Goal: Find specific page/section

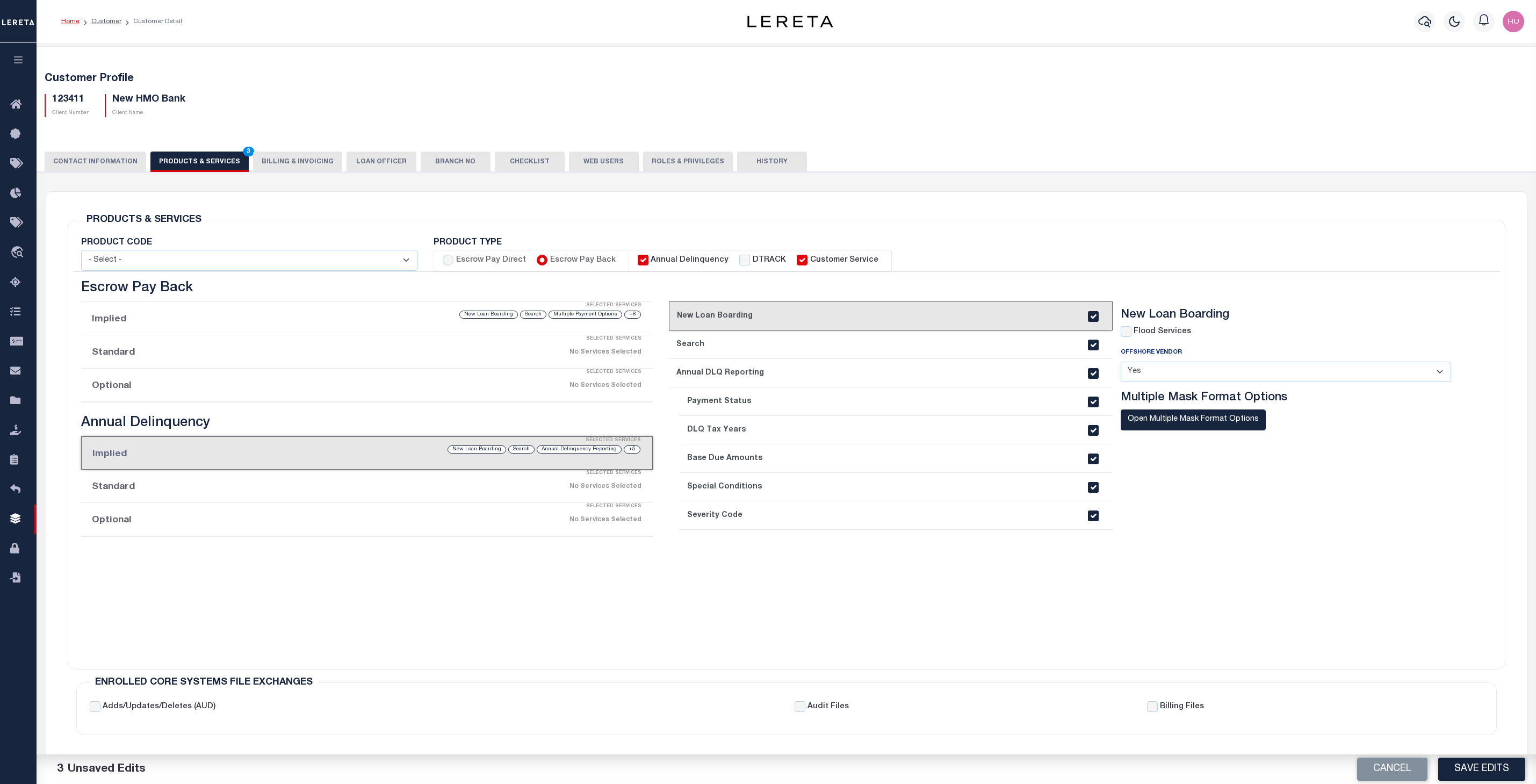
select select
click at [14, 249] on icon "travel_explore" at bounding box center [18, 253] width 17 height 14
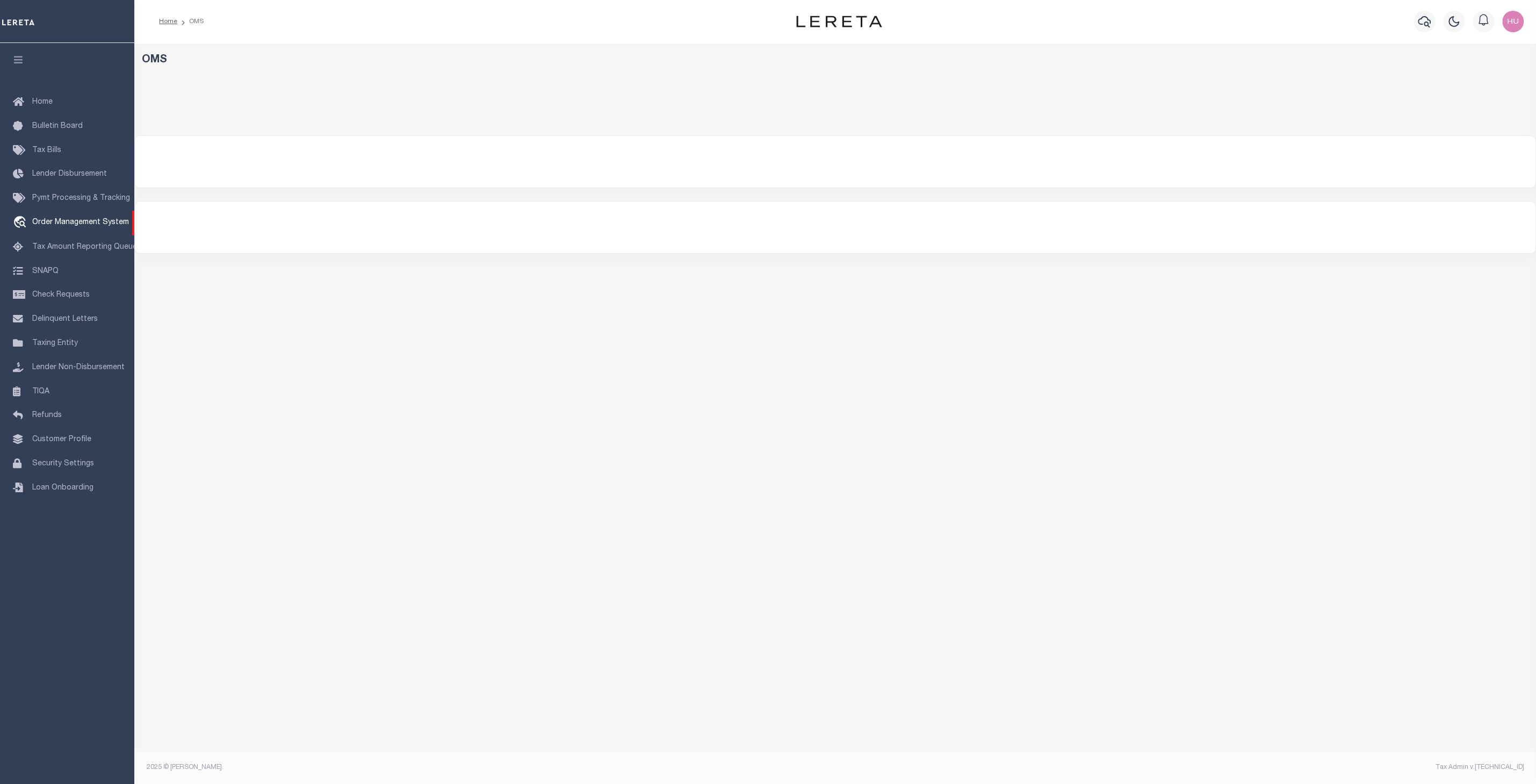
select select "200"
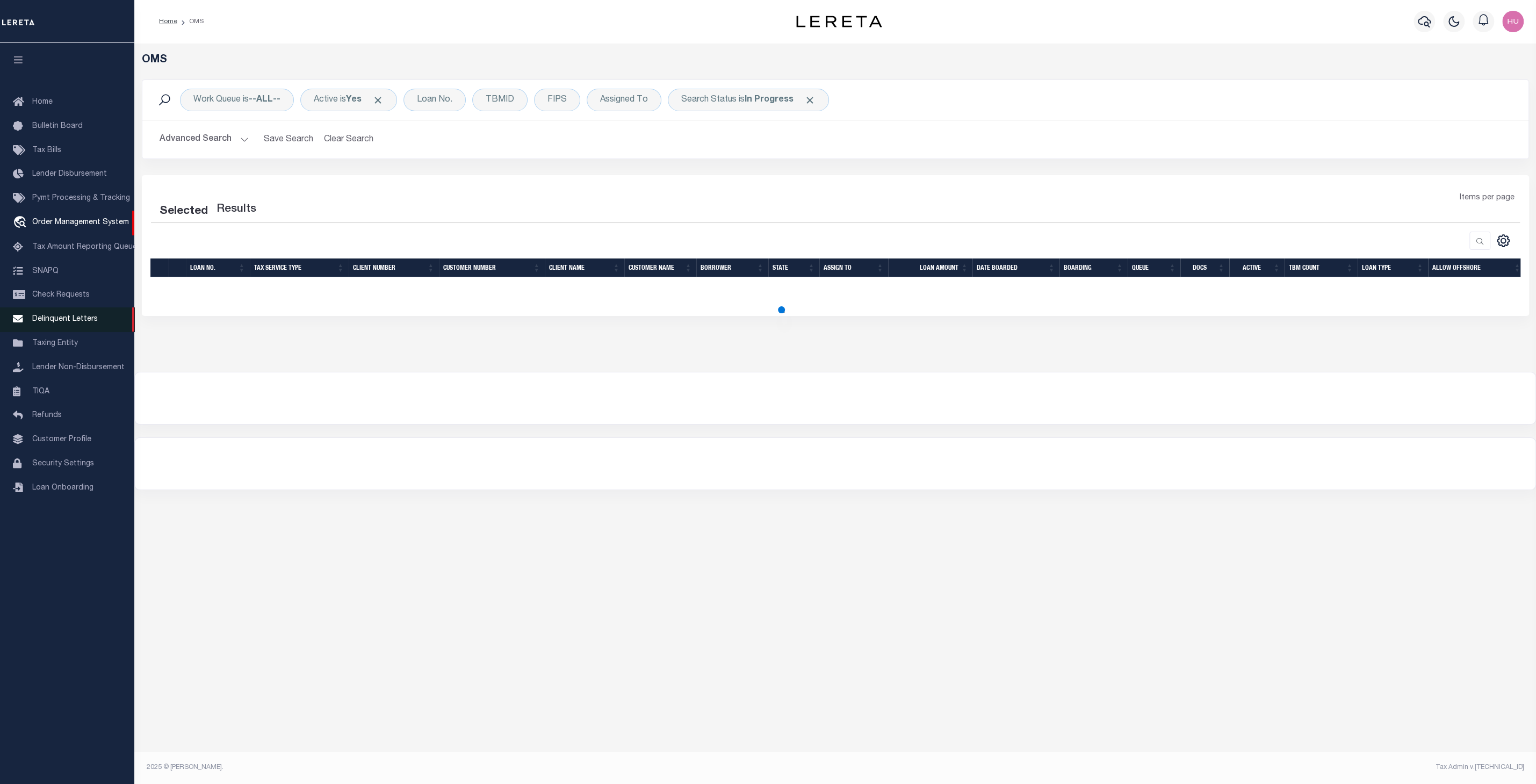
select select "200"
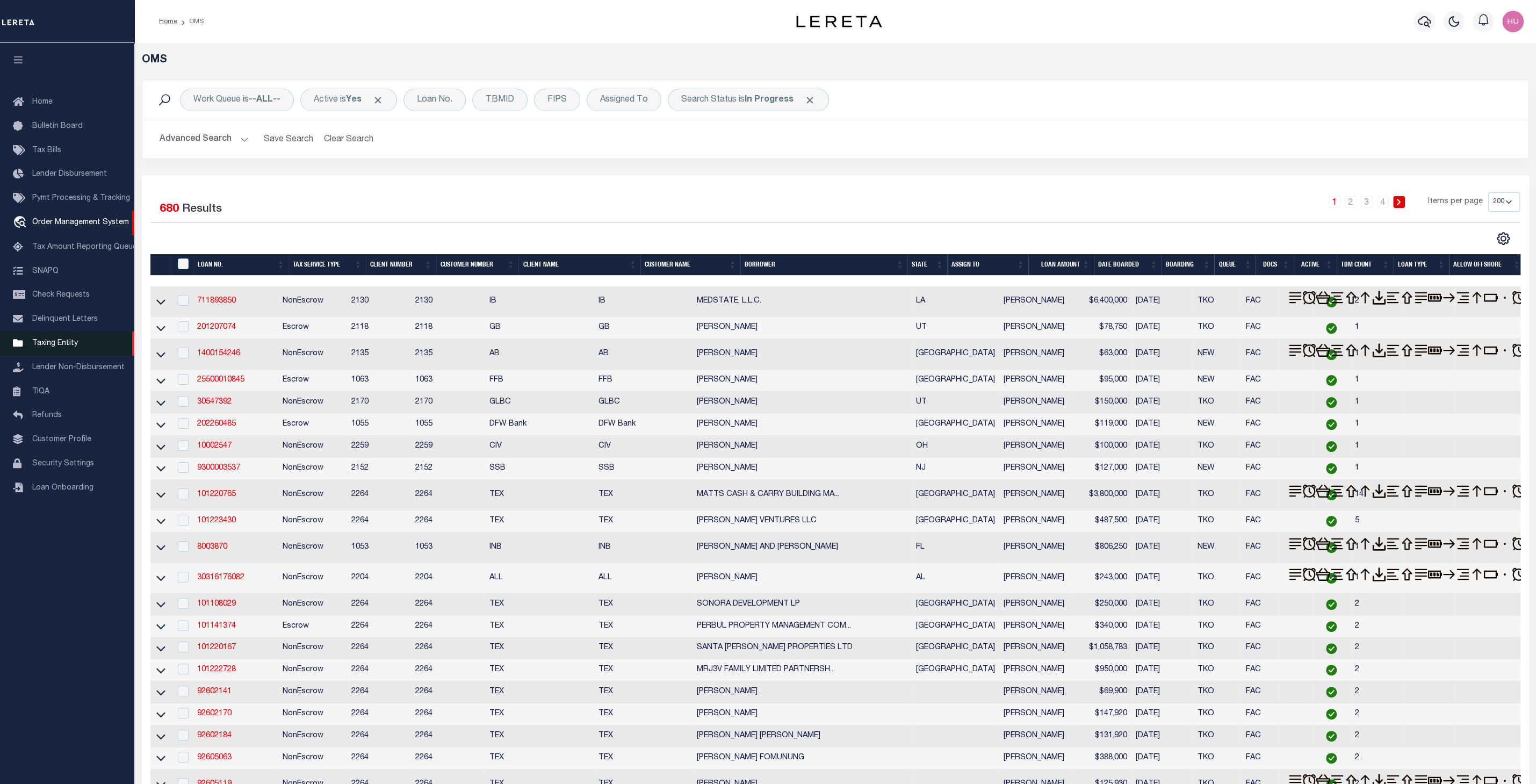
click at [52, 347] on span "Taxing Entity" at bounding box center [55, 343] width 46 height 8
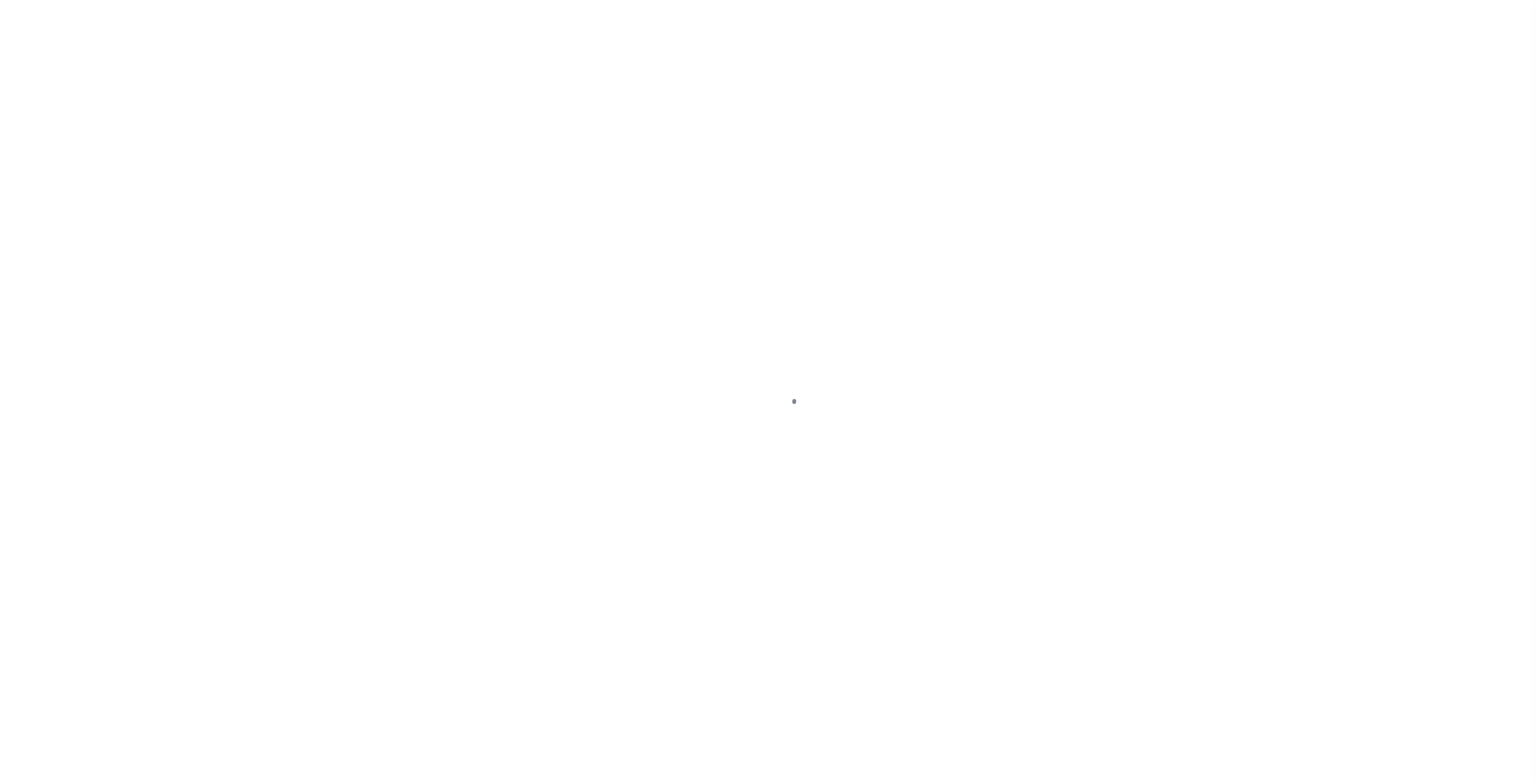
select select
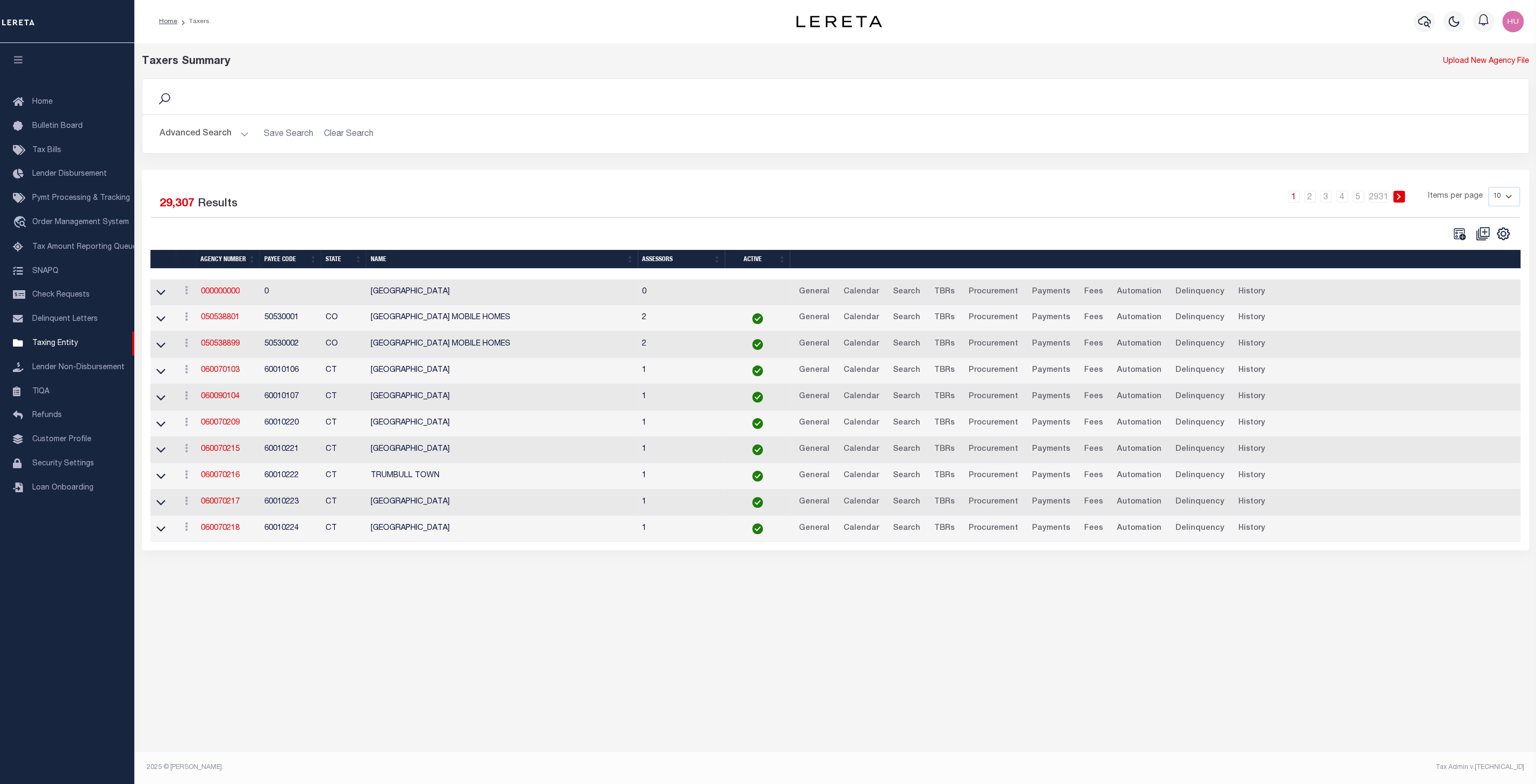
click at [190, 134] on button "Advanced Search" at bounding box center [205, 134] width 89 height 21
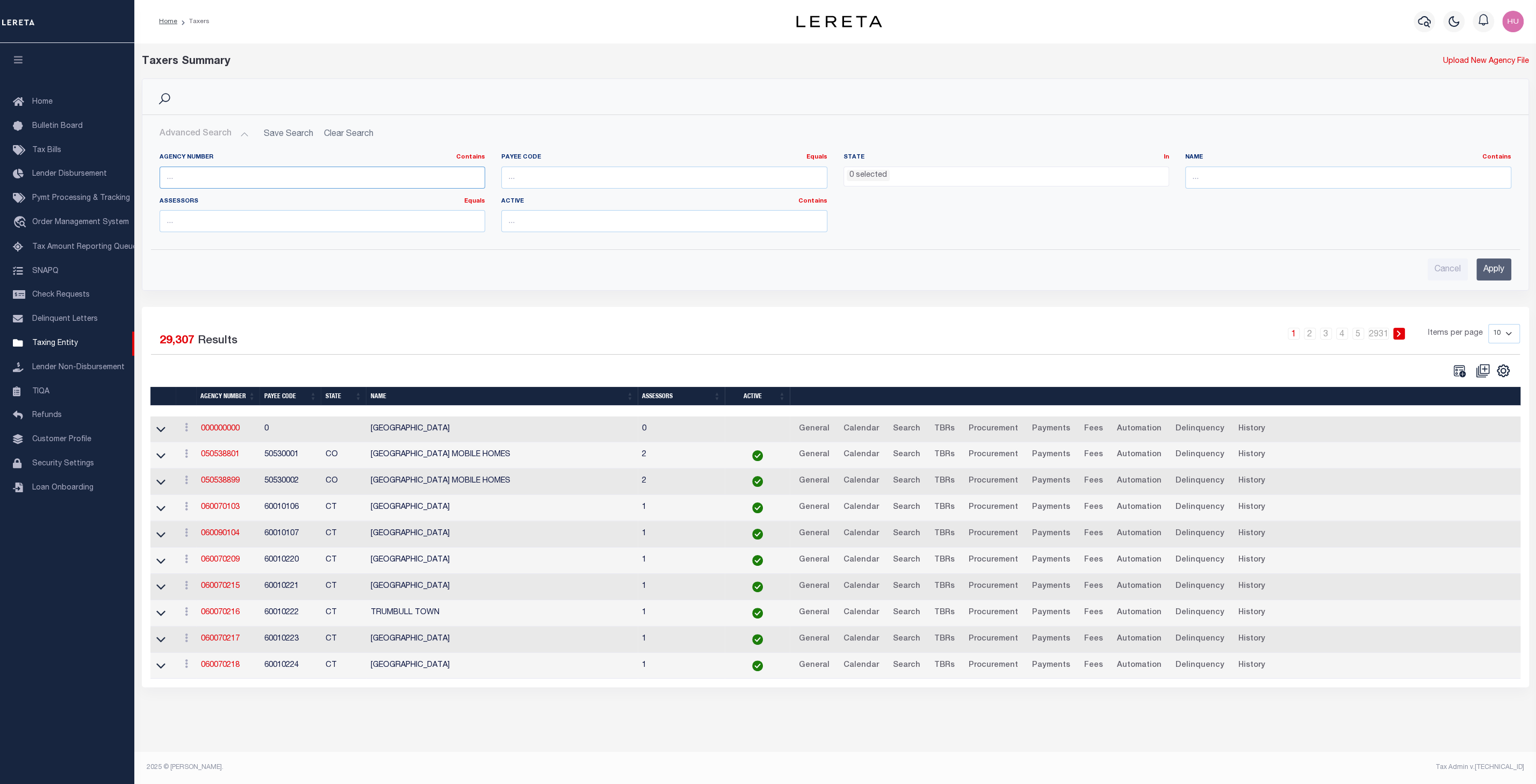
click at [261, 169] on input "text" at bounding box center [323, 177] width 326 height 22
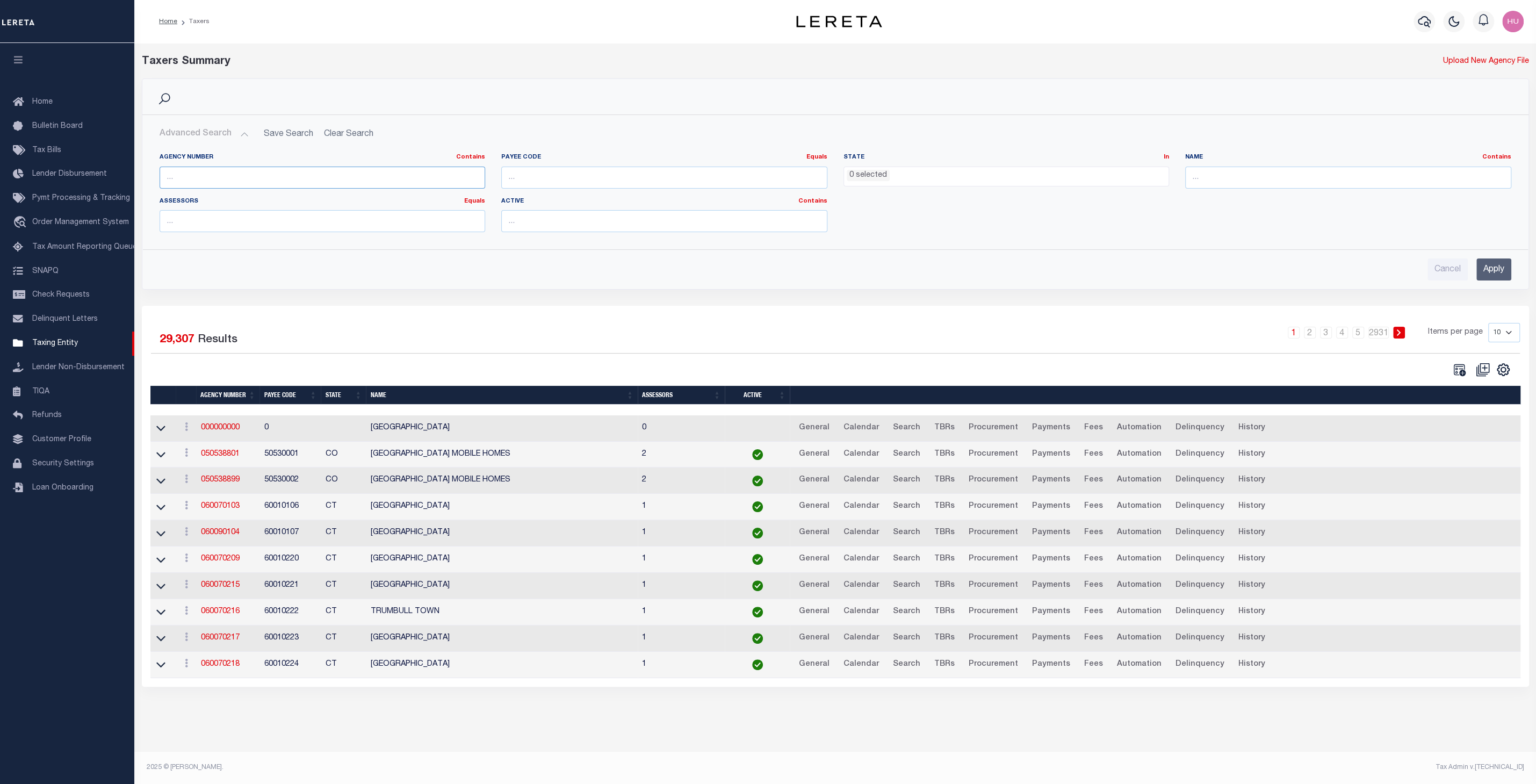
paste input "420722001"
type input "420722001"
drag, startPoint x: 1501, startPoint y: 269, endPoint x: 1495, endPoint y: 269, distance: 6.0
click at [1501, 269] on input "Apply" at bounding box center [1494, 269] width 35 height 22
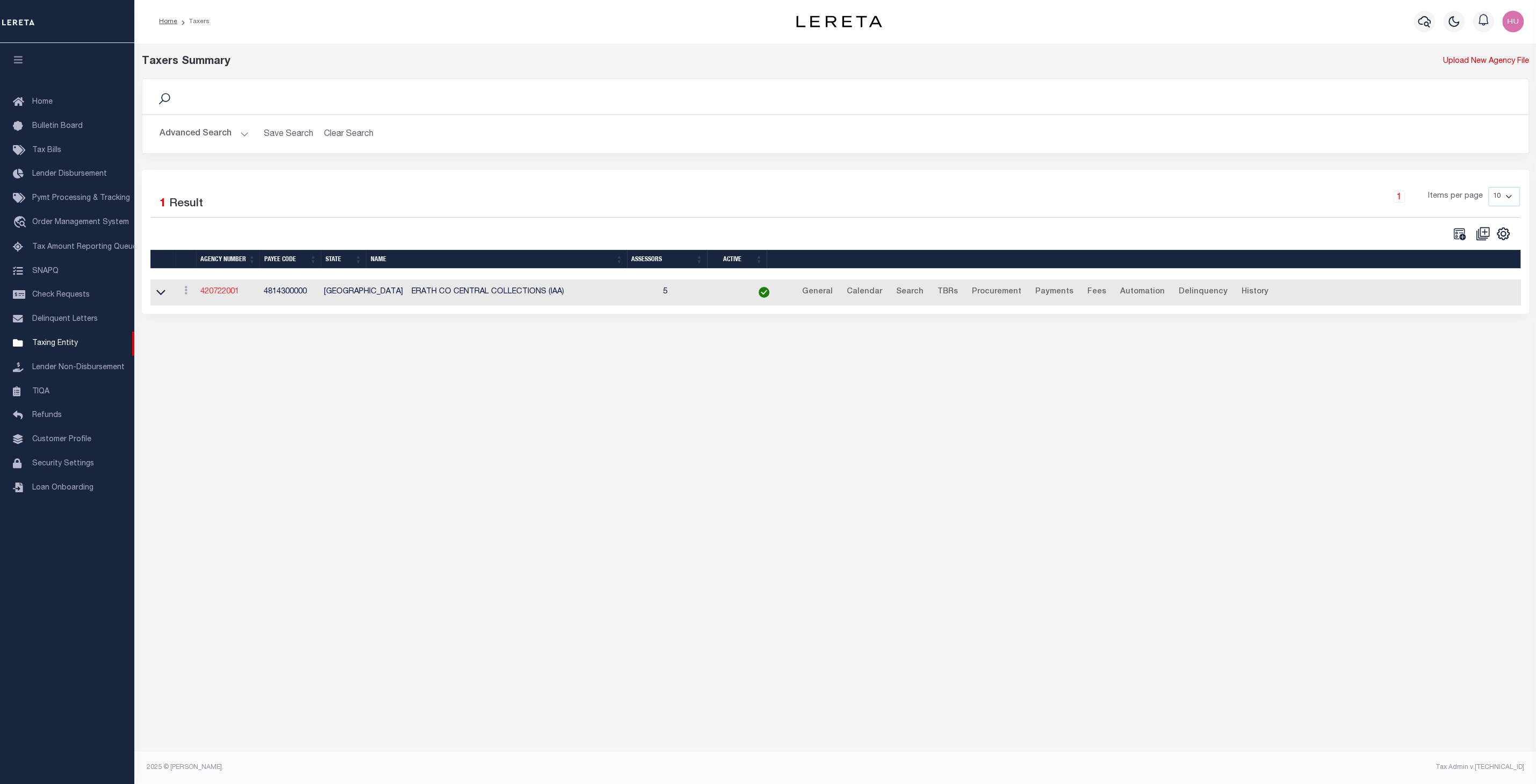
click at [222, 292] on link "420722001" at bounding box center [219, 292] width 39 height 8
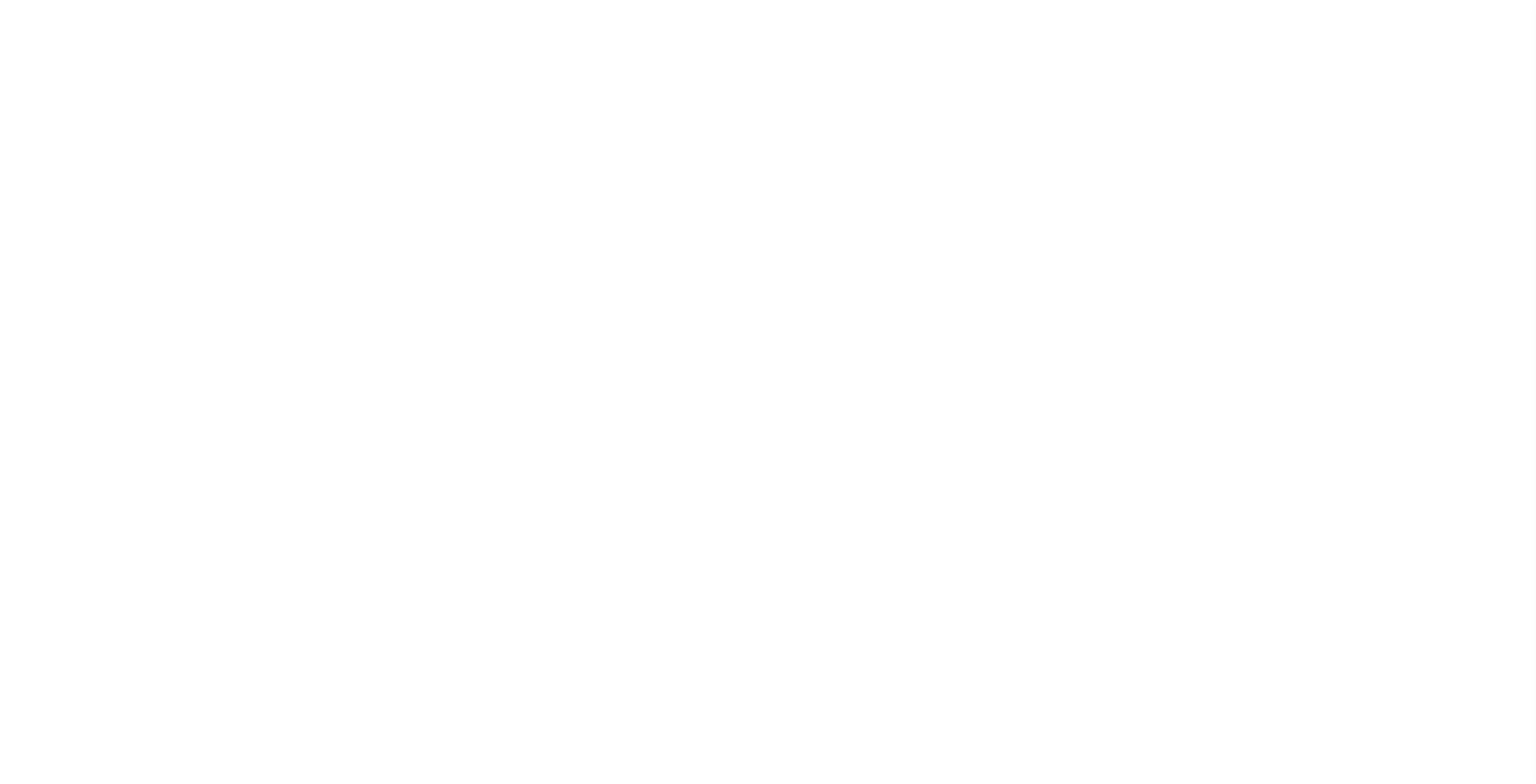
select select
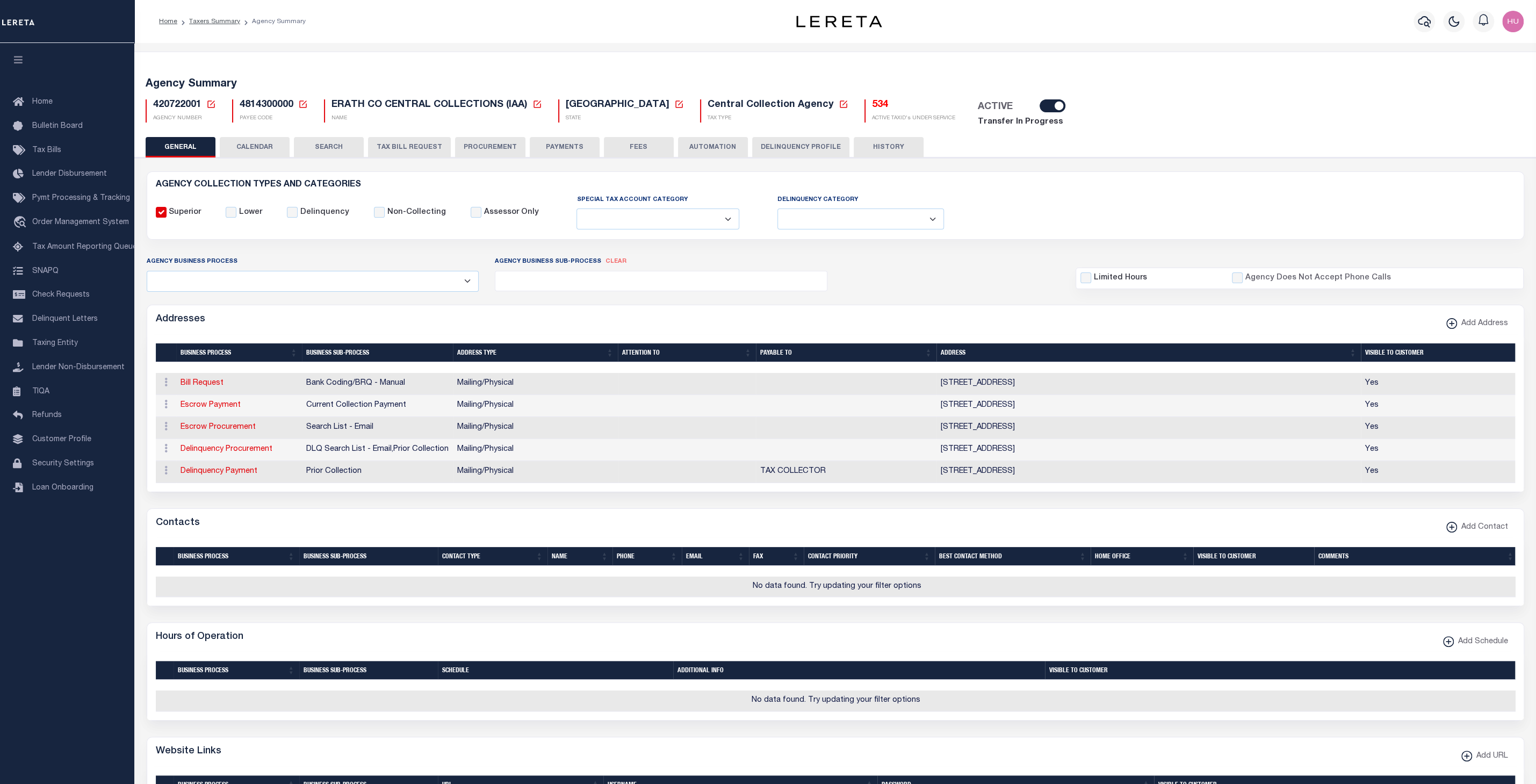
click at [872, 103] on h5 "534" at bounding box center [913, 106] width 83 height 12
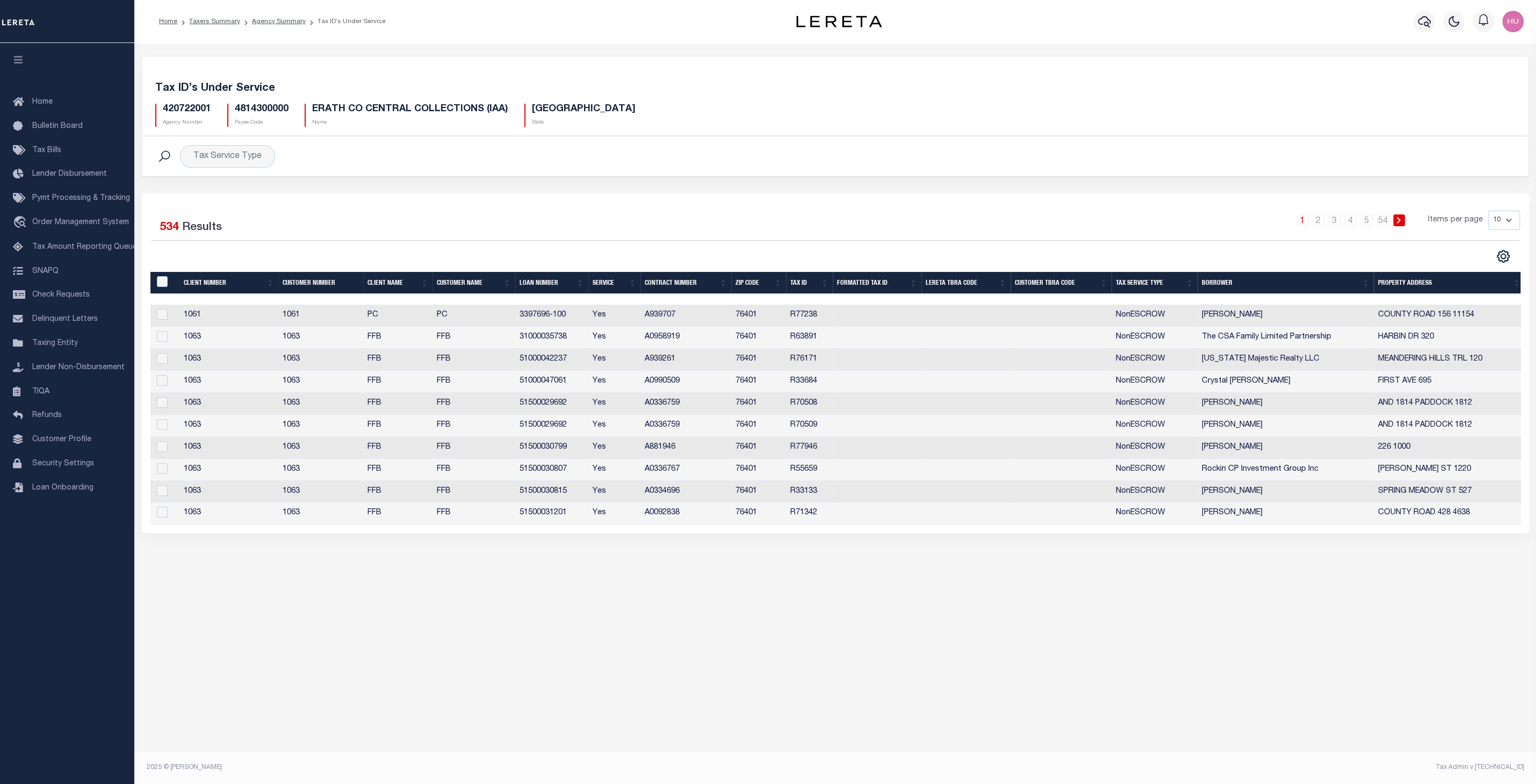
click at [1244, 135] on div "Tax ID’s Under Service 420722001 Agency Number 4814300000 Payee Code ERATH CO C…" at bounding box center [835, 102] width 1386 height 66
click at [1488, 210] on select "10 25 50 100" at bounding box center [1504, 220] width 32 height 19
select select "100"
click option "100" at bounding box center [0, 0] width 0 height 0
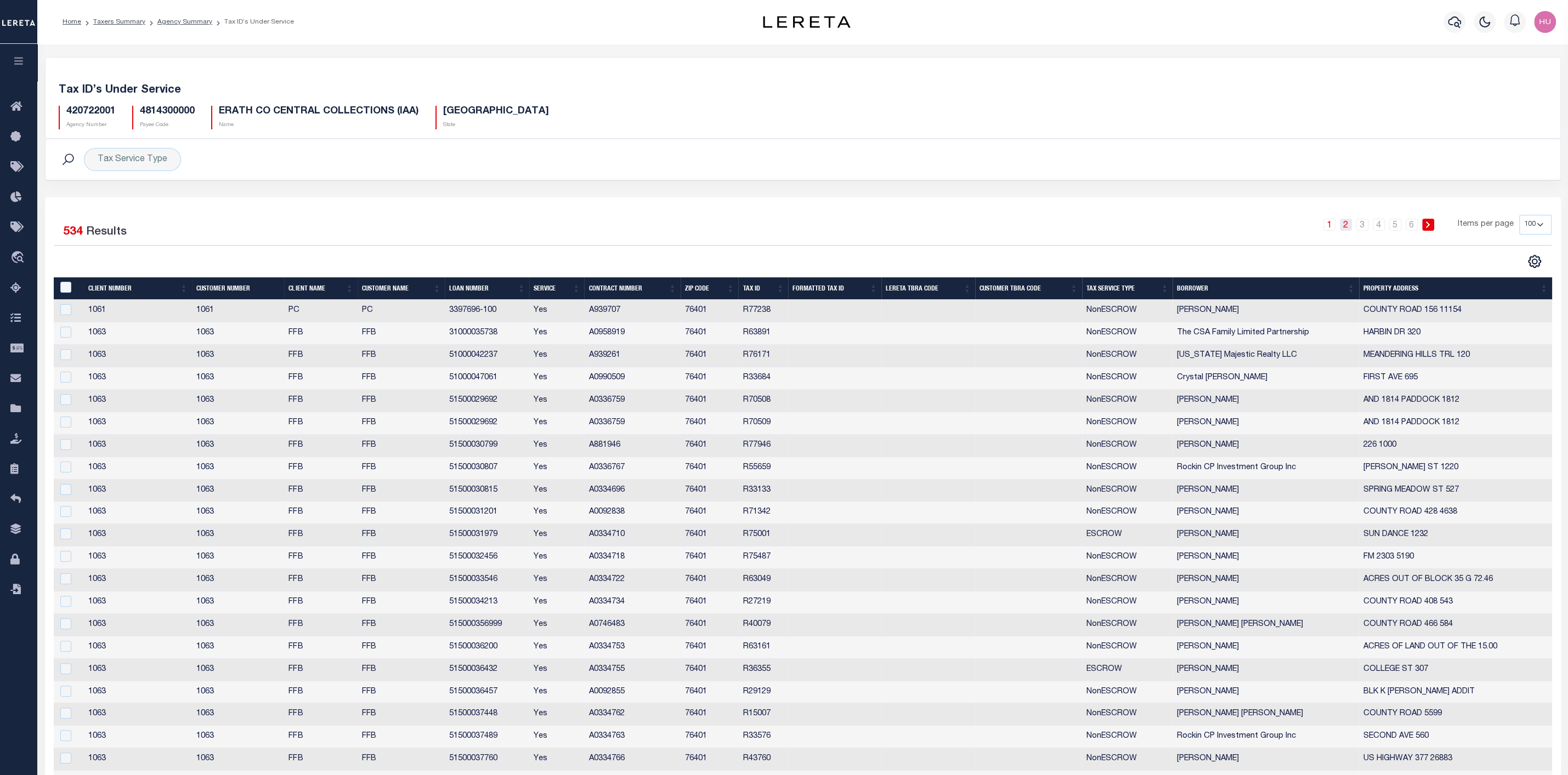
click at [1350, 224] on link "2" at bounding box center [1346, 225] width 12 height 12
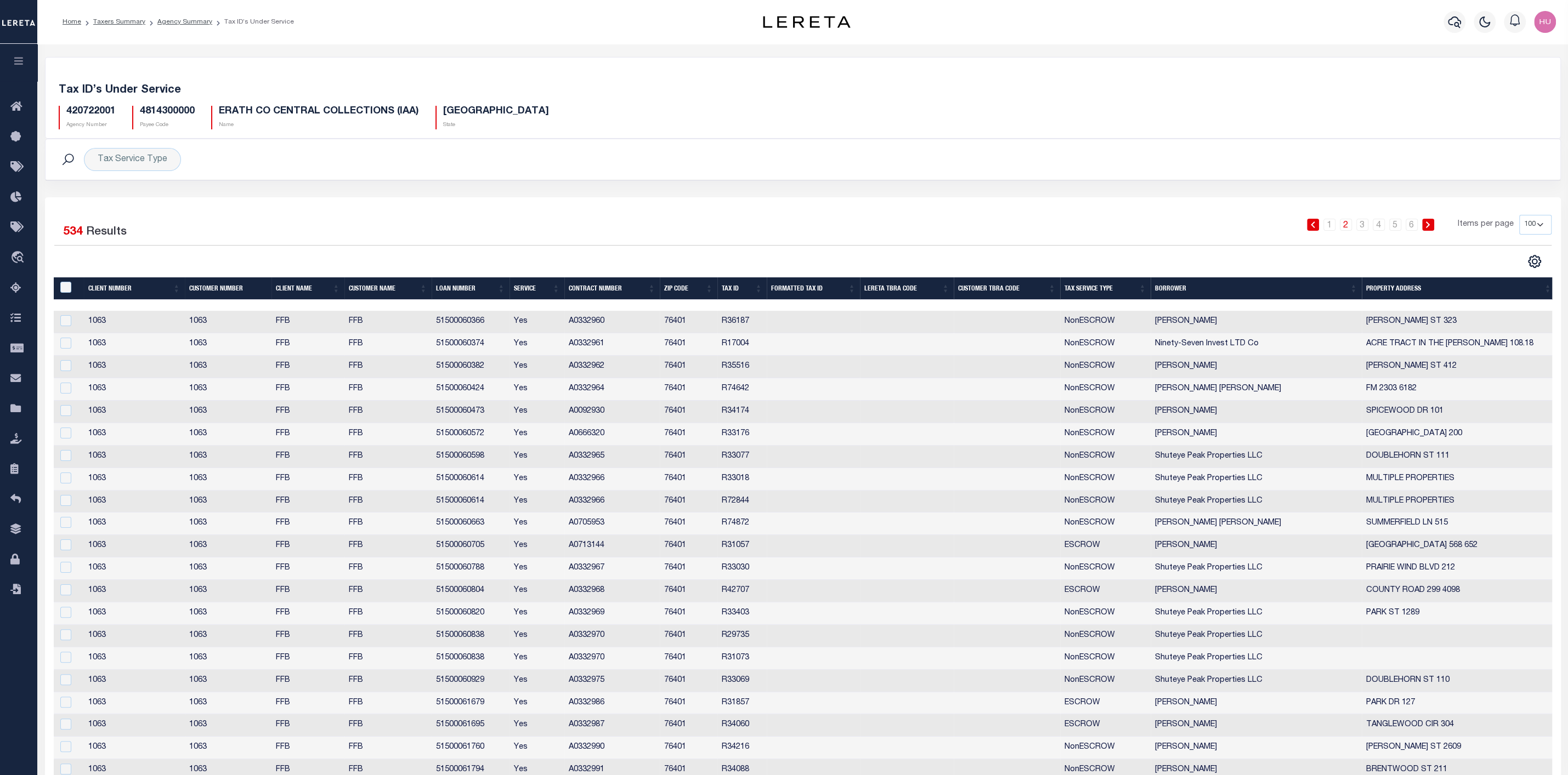
click at [1426, 224] on link at bounding box center [1428, 225] width 12 height 12
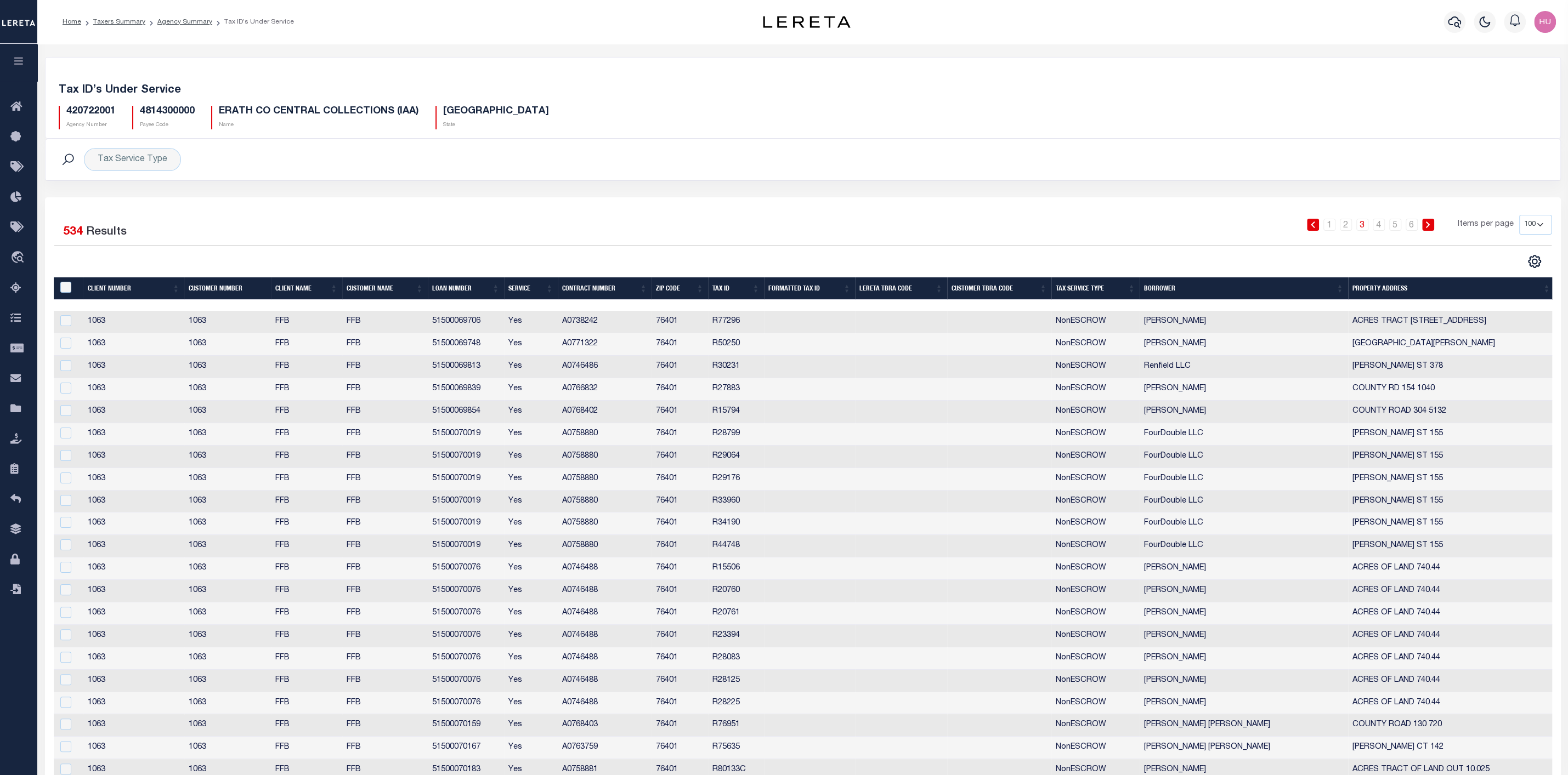
click at [1374, 223] on li "4" at bounding box center [1379, 225] width 16 height 12
click at [1382, 229] on link "4" at bounding box center [1379, 225] width 12 height 12
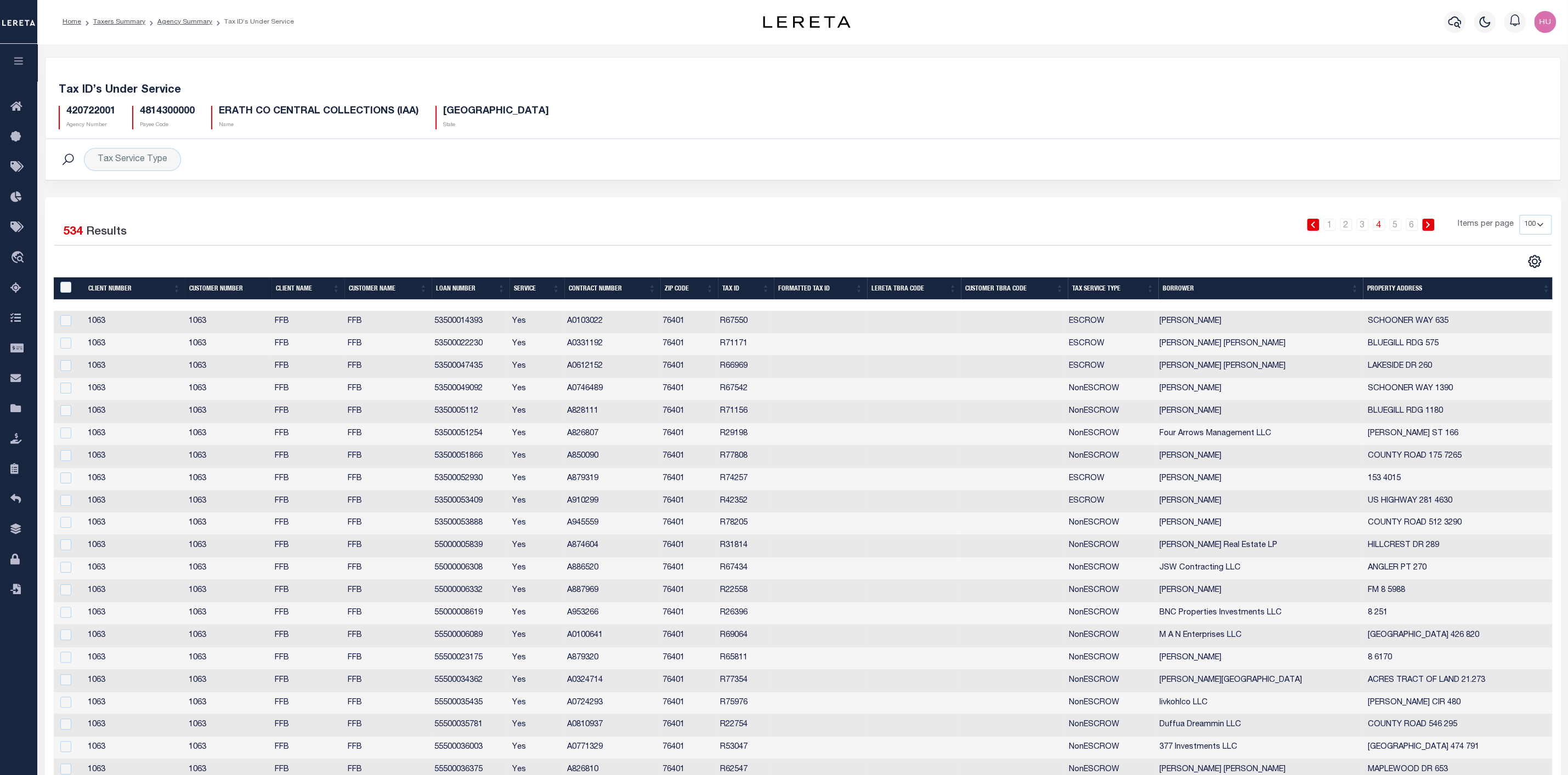
click at [1429, 219] on div "1 2 3 4 5 6 Items per page 10 25 50 100" at bounding box center [992, 229] width 1119 height 29
click at [1429, 226] on icon at bounding box center [1428, 224] width 5 height 7
